Goal: Information Seeking & Learning: Learn about a topic

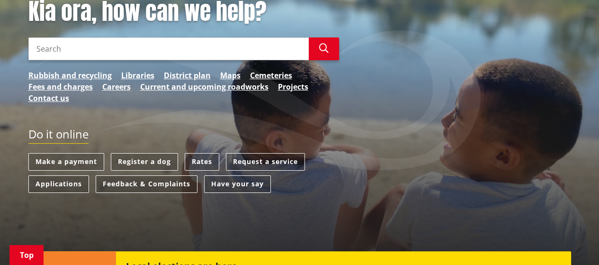
scroll to position [133, 0]
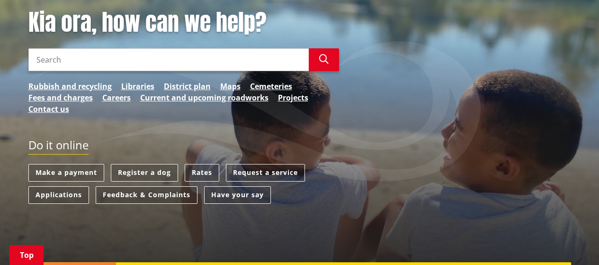
click at [152, 55] on input "Search" at bounding box center [168, 59] width 280 height 23
type input "camping"
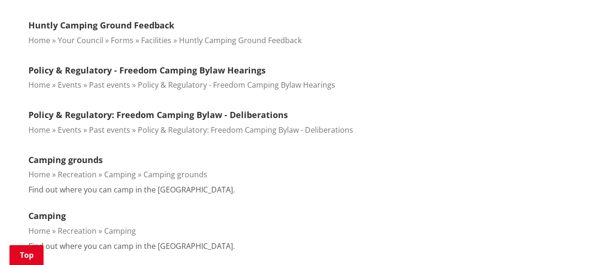
scroll to position [341, 0]
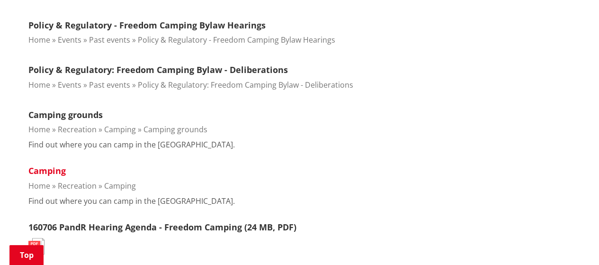
click at [52, 170] on link "Camping" at bounding box center [46, 170] width 37 height 11
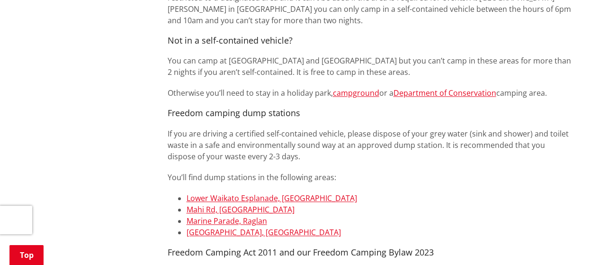
scroll to position [777, 0]
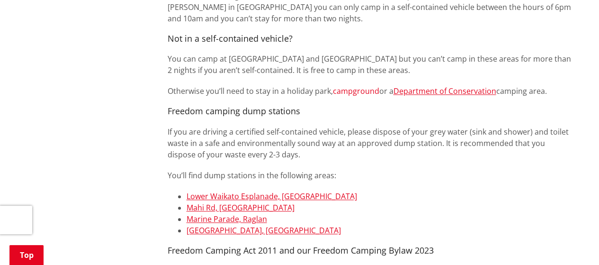
click at [357, 90] on link "campground" at bounding box center [356, 91] width 46 height 10
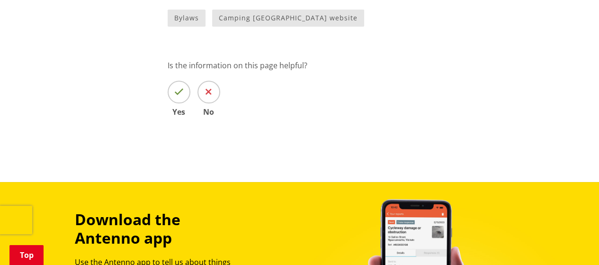
scroll to position [871, 0]
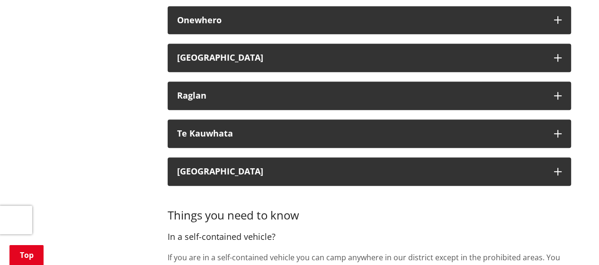
scroll to position [473, 0]
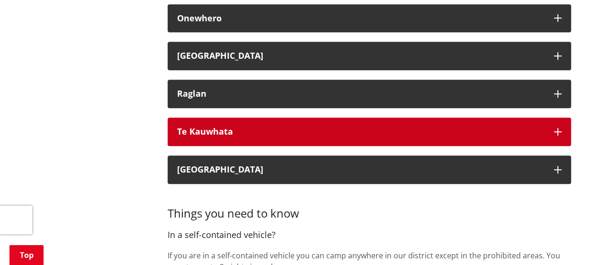
click at [223, 134] on div "Te Kauwhata" at bounding box center [360, 131] width 367 height 9
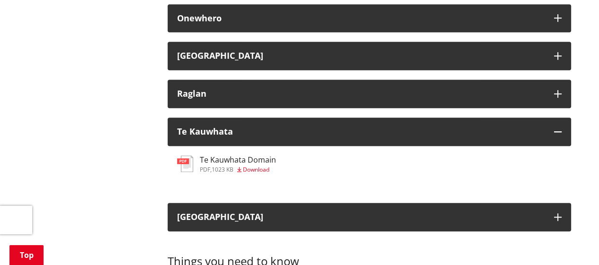
click at [234, 160] on h3 "Te Kauwhata Domain" at bounding box center [238, 159] width 76 height 9
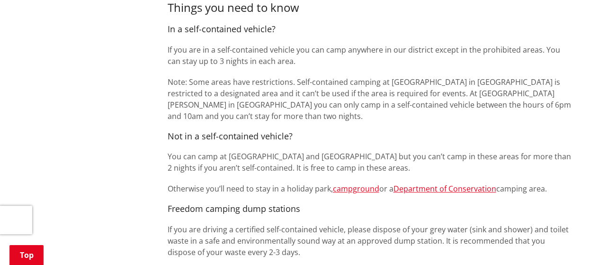
scroll to position [682, 0]
